Goal: Book appointment/travel/reservation

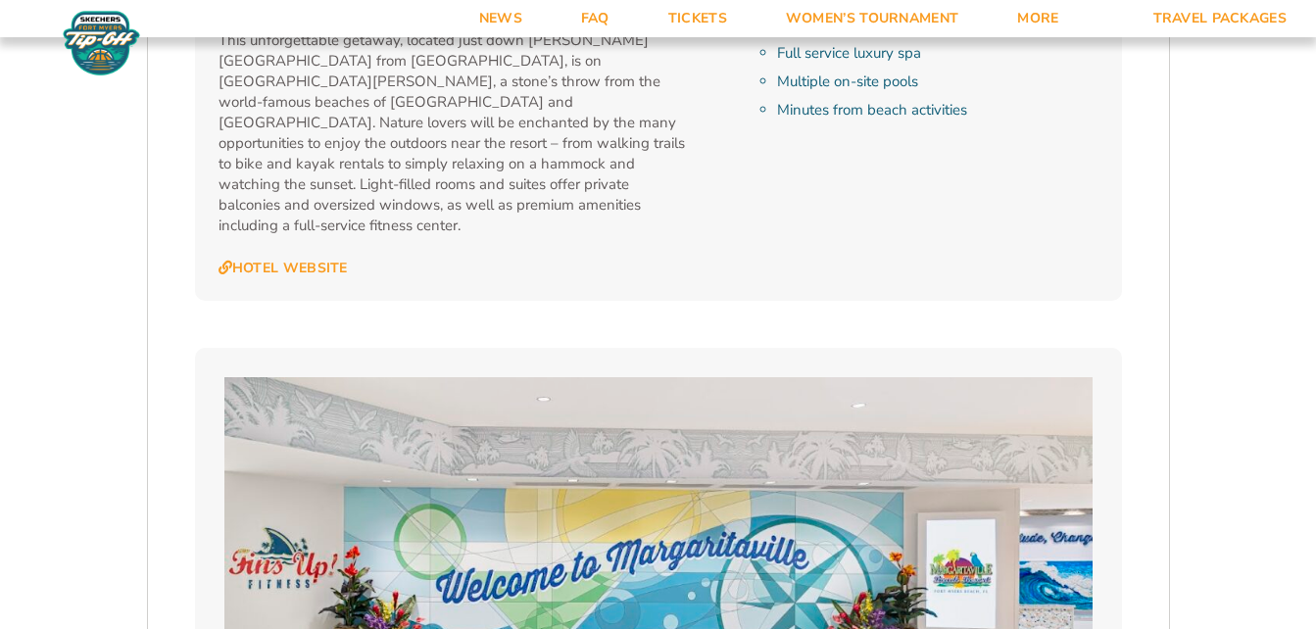
scroll to position [2352, 0]
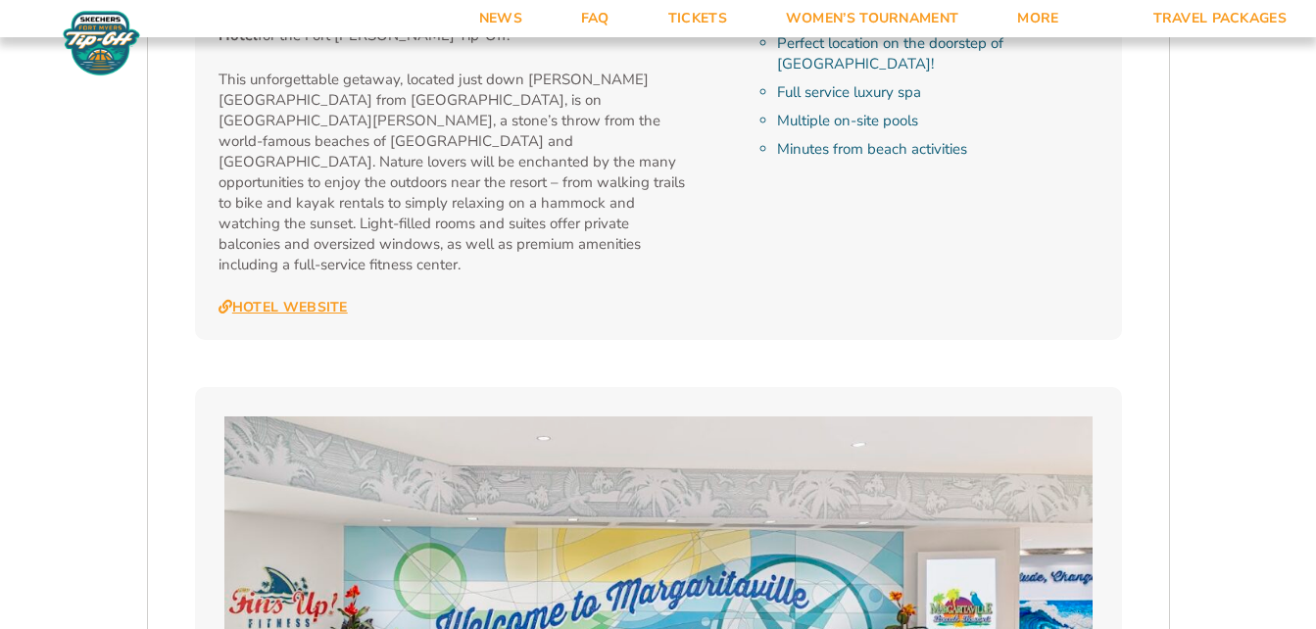
click at [294, 299] on link "Hotel Website" at bounding box center [283, 308] width 129 height 18
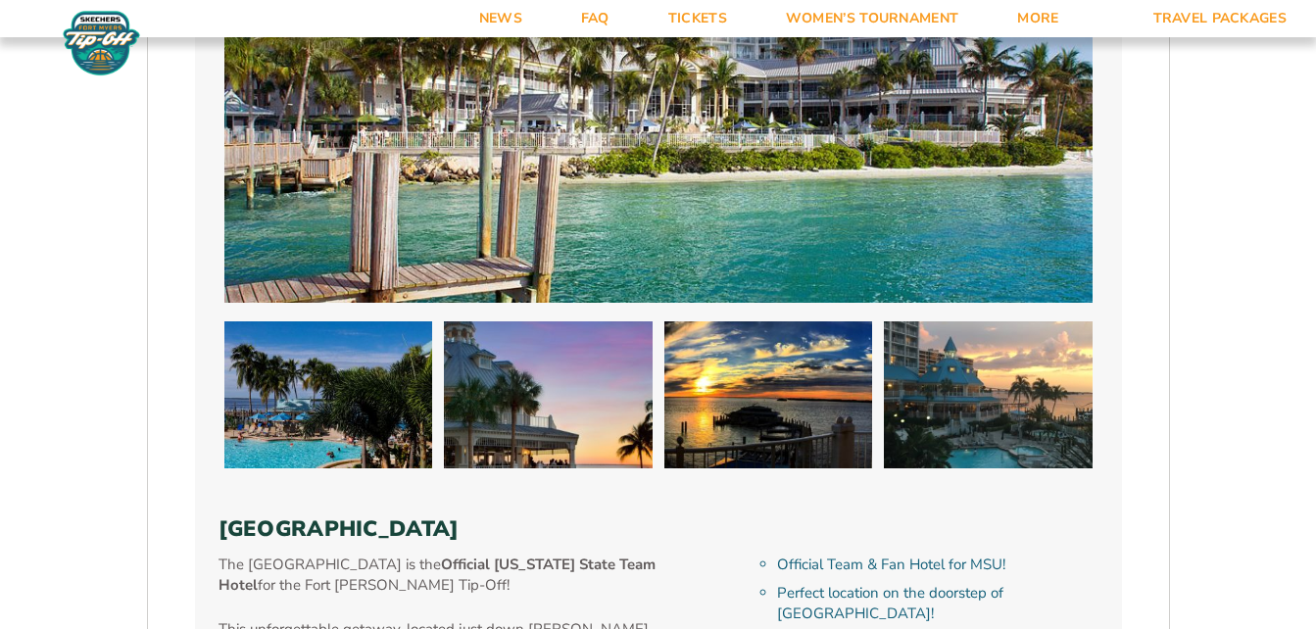
scroll to position [0, 0]
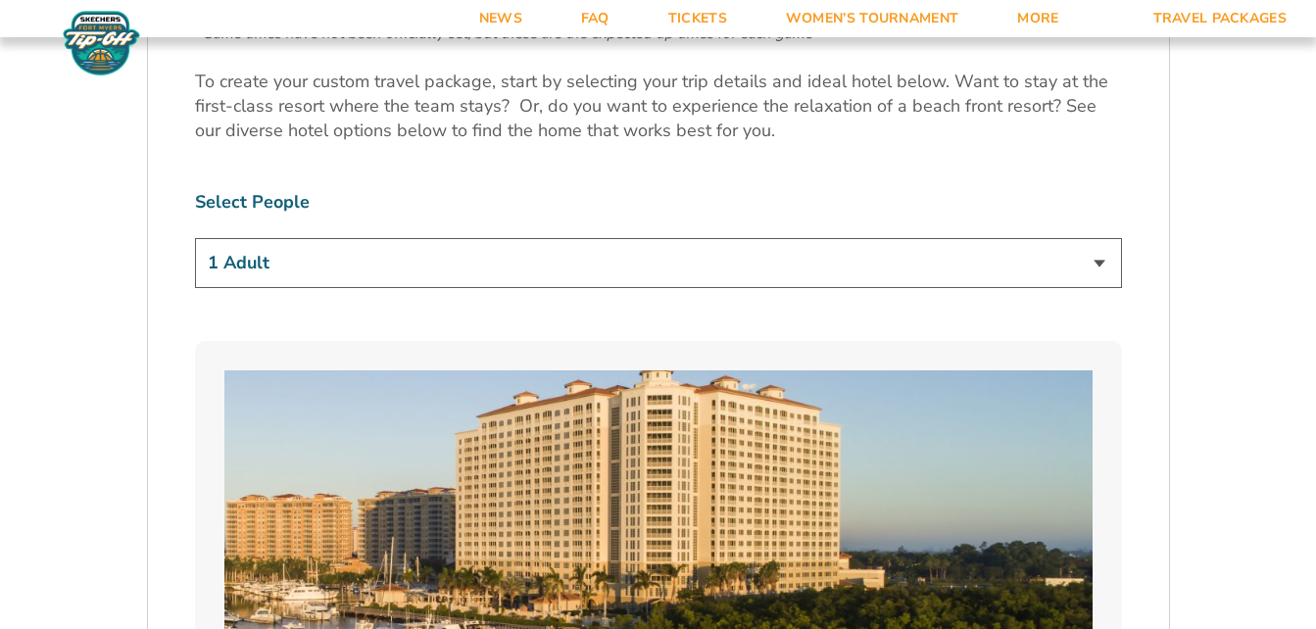
scroll to position [1163, 0]
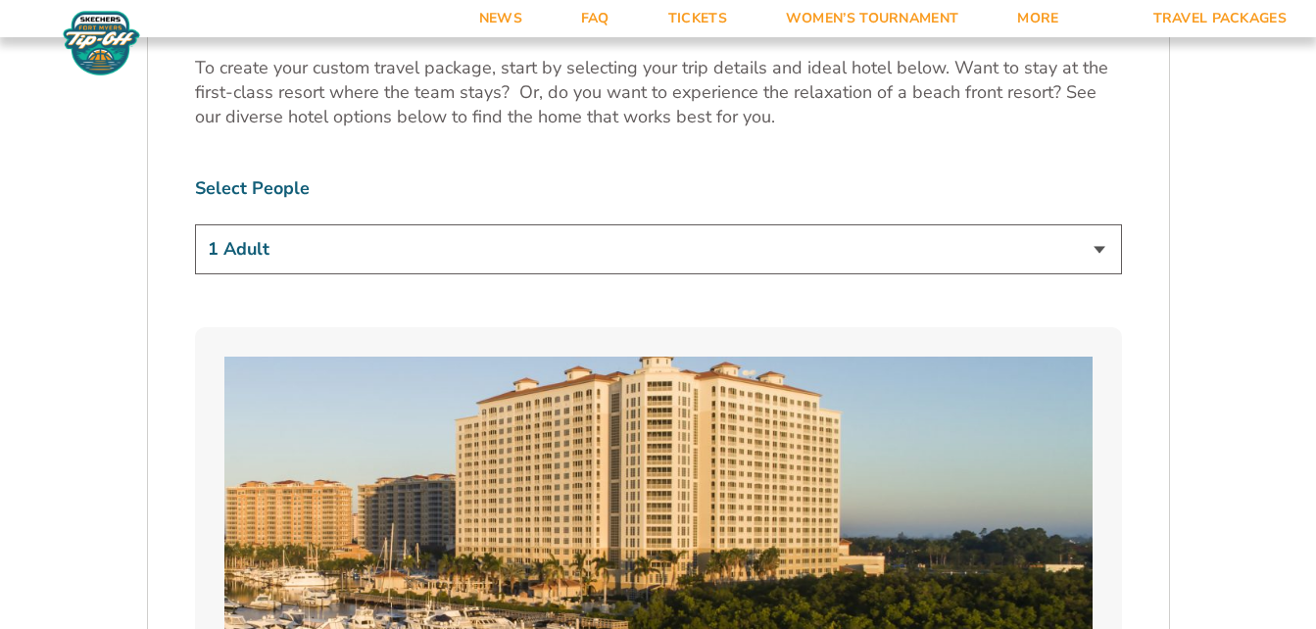
click at [1102, 248] on select "1 Adult 2 Adults 3 Adults 4 Adults 2 Adults + 1 Child 2 Adults + 2 Children 2 A…" at bounding box center [658, 249] width 927 height 50
select select "2 Adults"
click at [195, 224] on select "1 Adult 2 Adults 3 Adults 4 Adults 2 Adults + 1 Child 2 Adults + 2 Children 2 A…" at bounding box center [658, 249] width 927 height 50
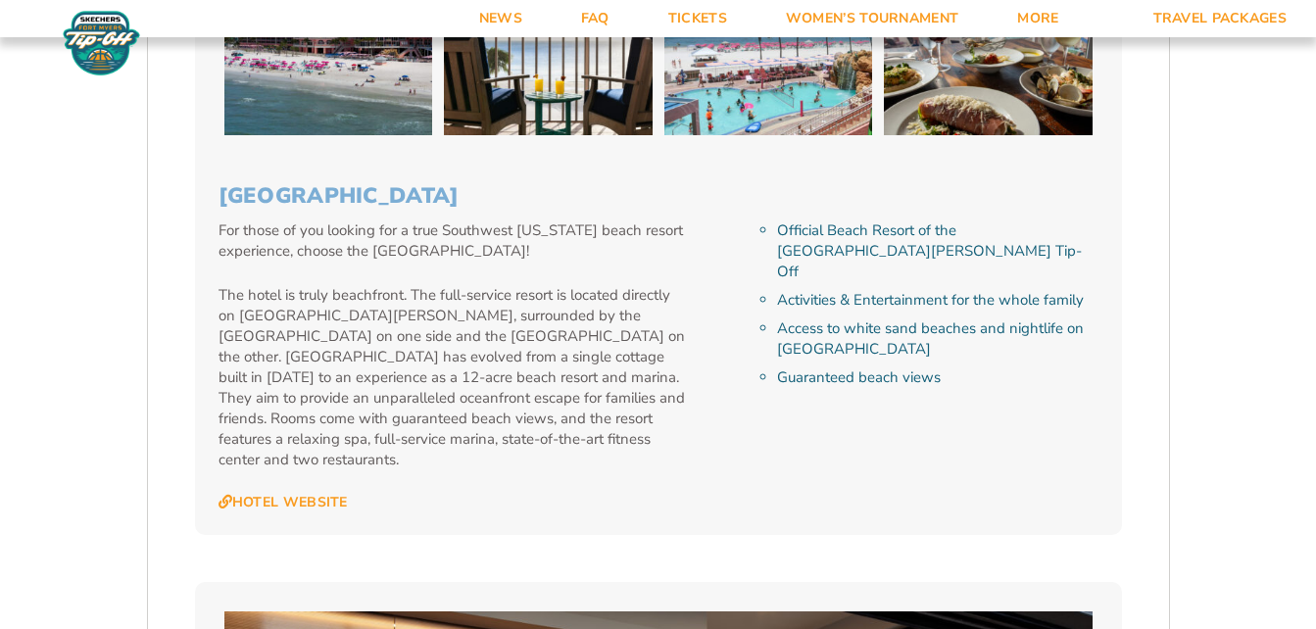
scroll to position [4326, 0]
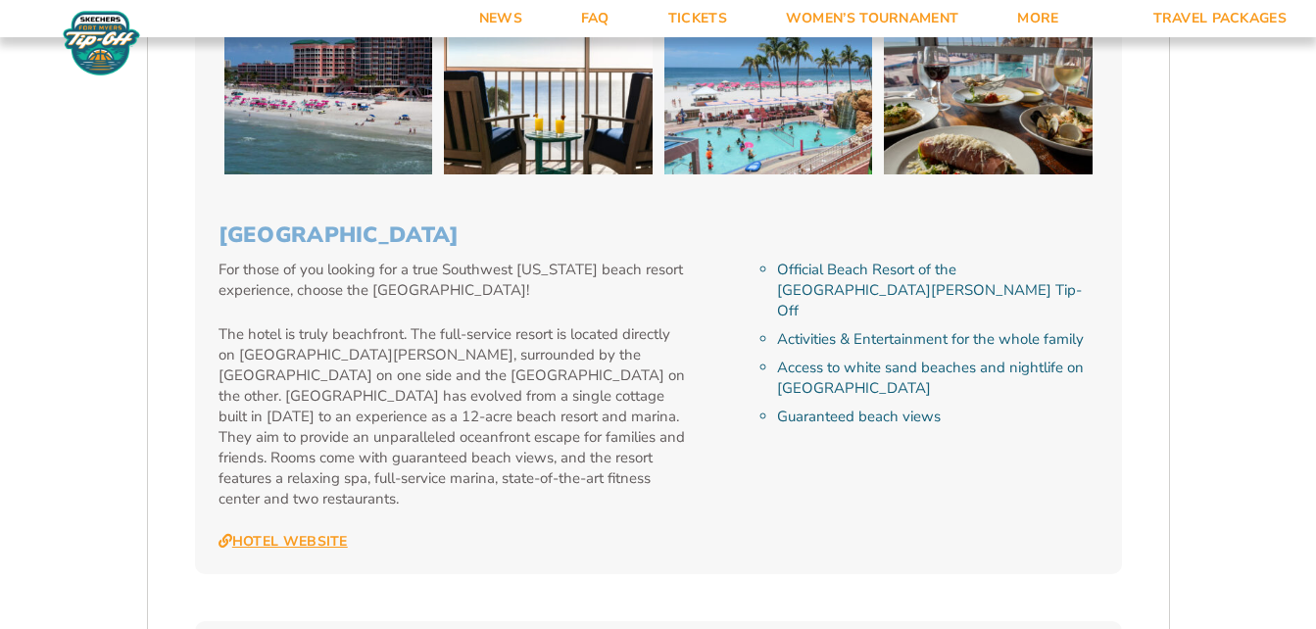
click at [295, 533] on link "Hotel Website" at bounding box center [283, 542] width 129 height 18
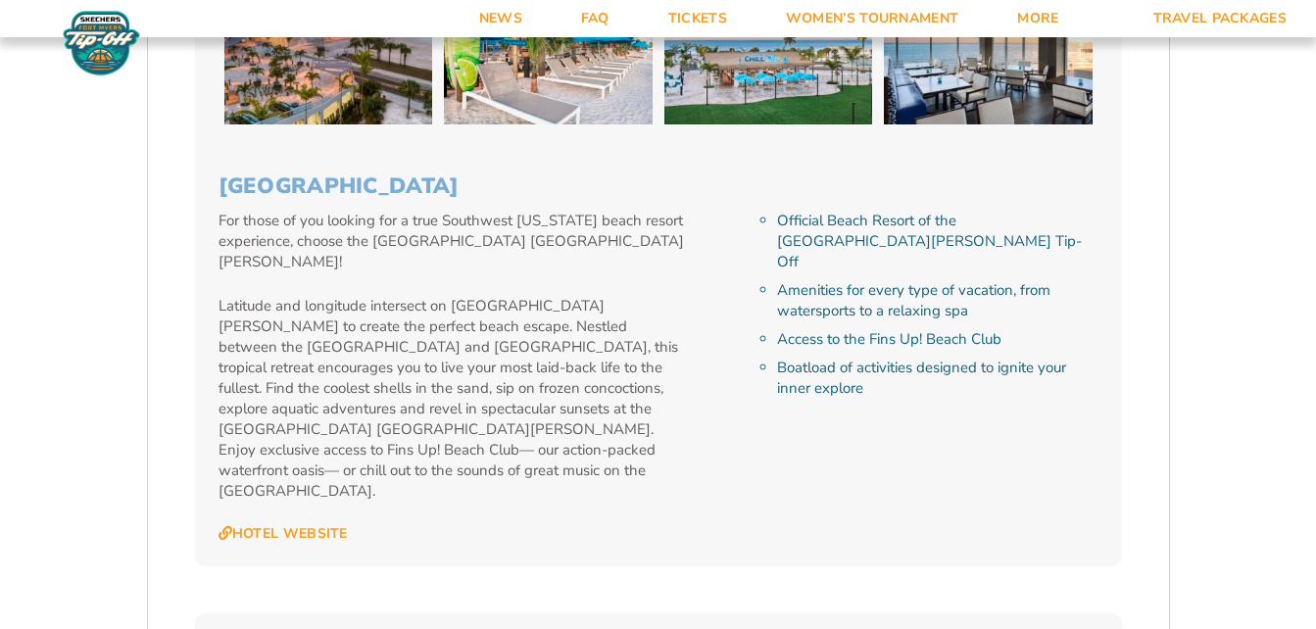
scroll to position [3267, 0]
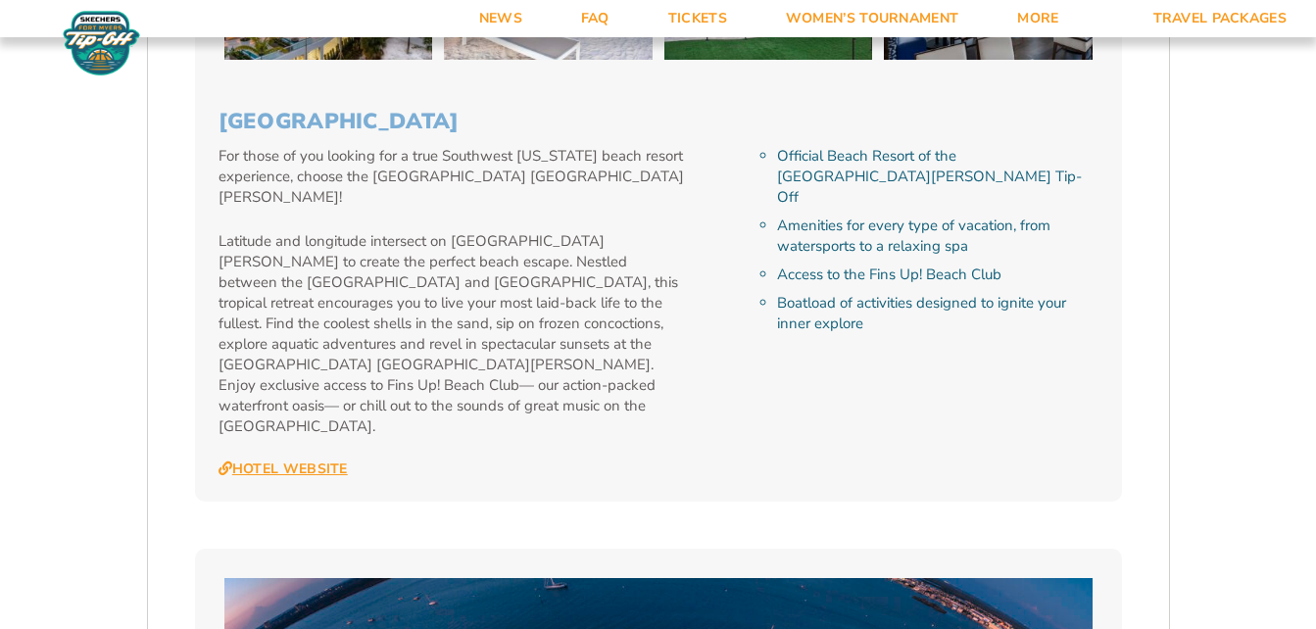
click at [294, 461] on link "Hotel Website" at bounding box center [283, 470] width 129 height 18
